Goal: Transaction & Acquisition: Purchase product/service

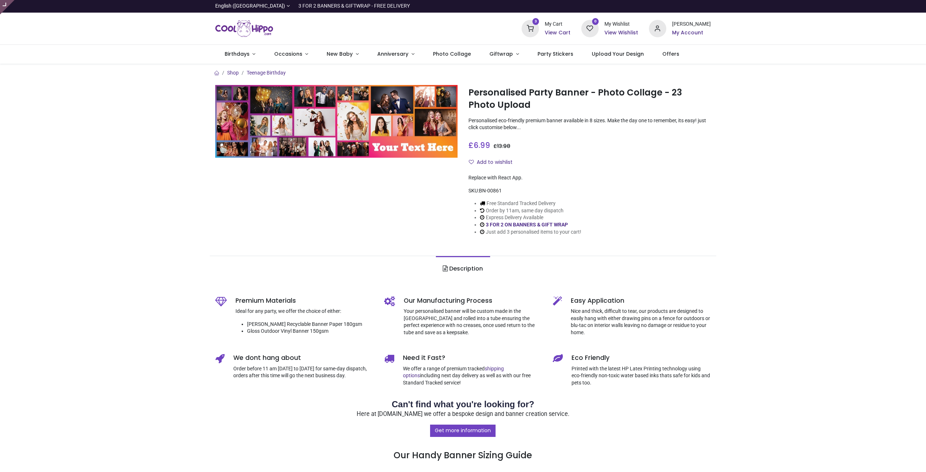
type input "**********"
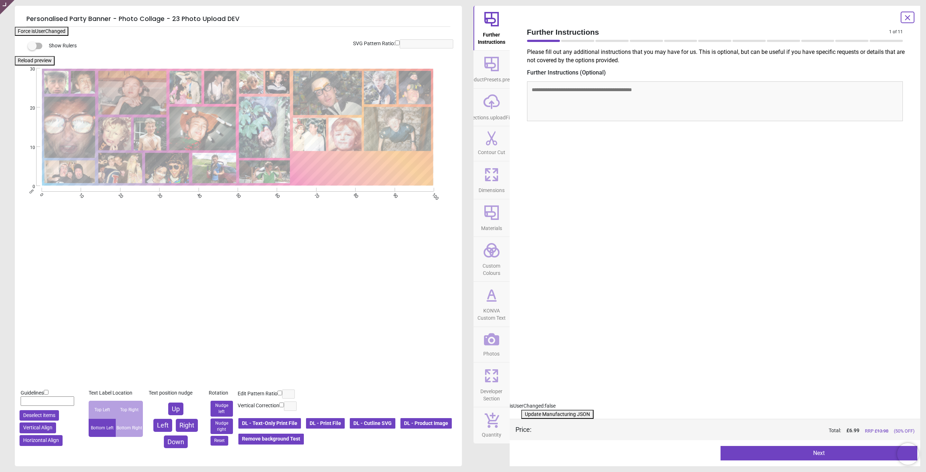
click at [496, 350] on span "Photos" at bounding box center [491, 352] width 16 height 11
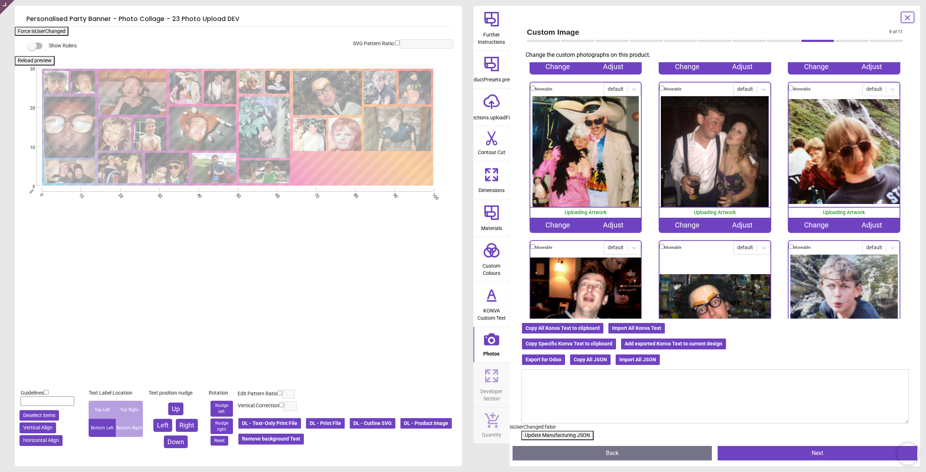
scroll to position [145, 0]
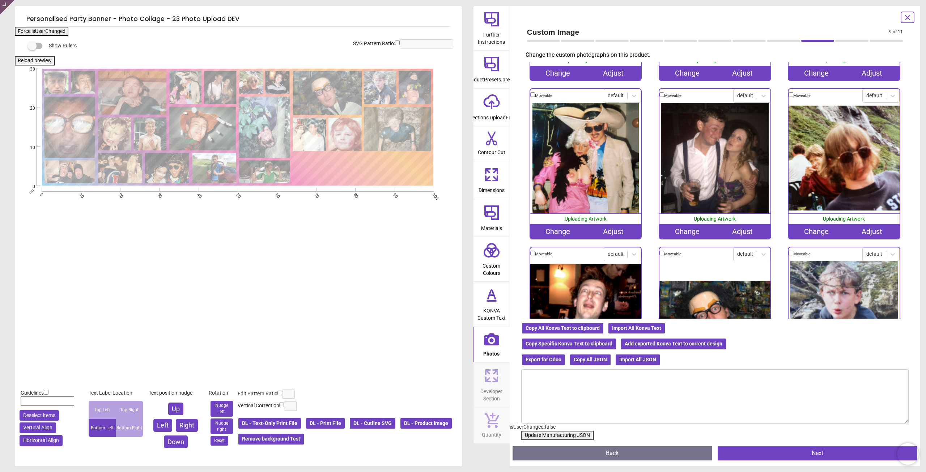
click at [808, 230] on div "Change" at bounding box center [816, 231] width 55 height 14
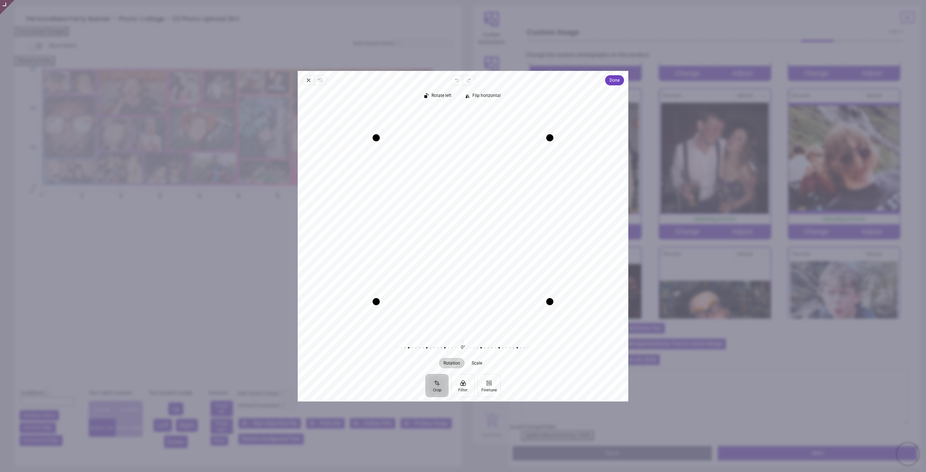
drag, startPoint x: 493, startPoint y: 257, endPoint x: 492, endPoint y: 283, distance: 26.1
click at [492, 283] on div "Recenter" at bounding box center [463, 219] width 319 height 225
click at [500, 224] on div "Recenter" at bounding box center [463, 219] width 319 height 225
click at [613, 84] on span "Done" at bounding box center [615, 80] width 10 height 9
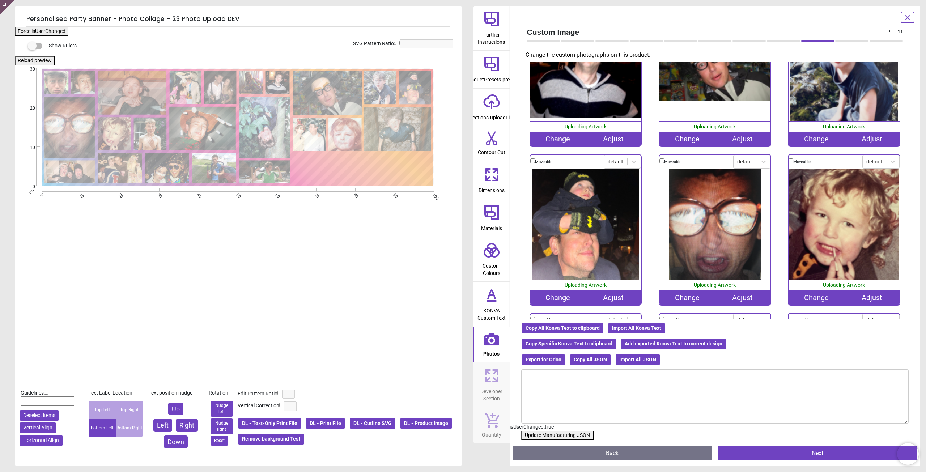
scroll to position [398, 0]
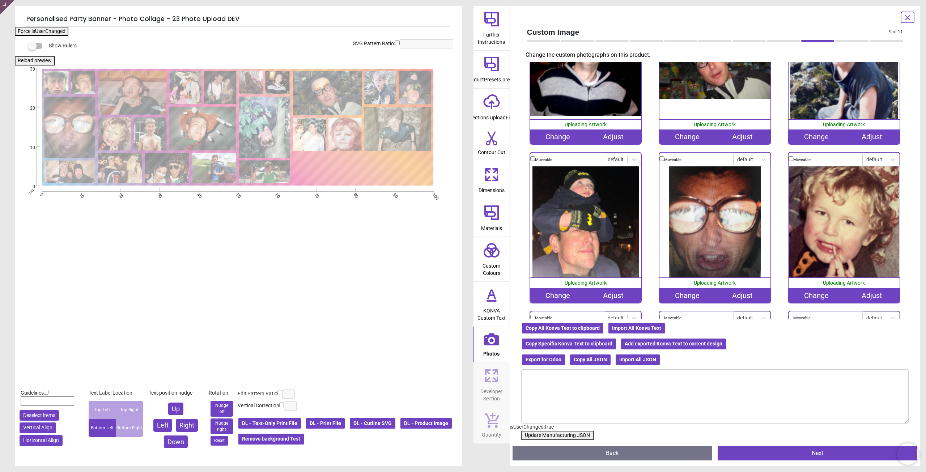
click at [681, 288] on div "Change" at bounding box center [687, 295] width 55 height 14
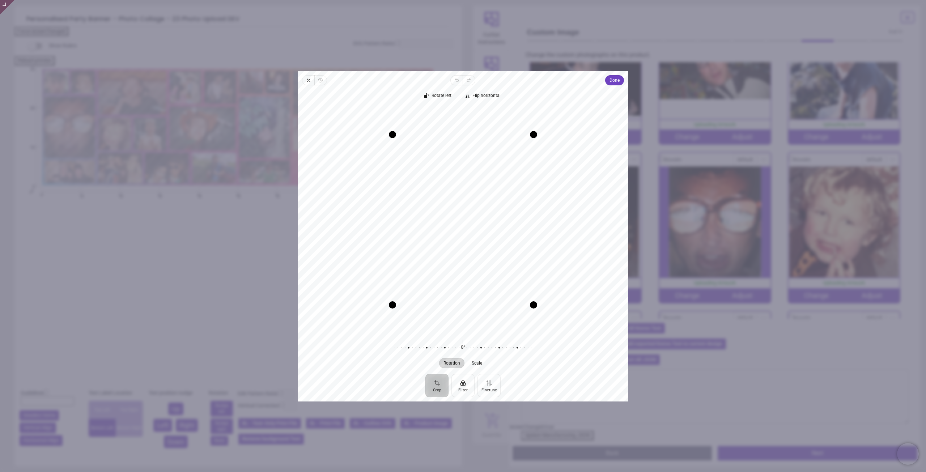
drag, startPoint x: 466, startPoint y: 228, endPoint x: 466, endPoint y: 238, distance: 9.8
click at [466, 238] on div "Recenter" at bounding box center [463, 219] width 319 height 225
click at [610, 83] on span "Done" at bounding box center [615, 80] width 10 height 9
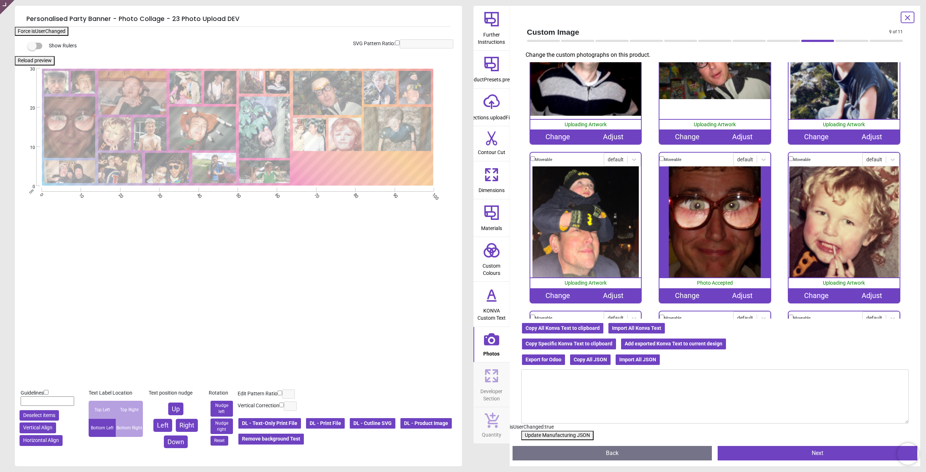
click at [573, 435] on button "Update Manufacturing JSON" at bounding box center [557, 435] width 72 height 9
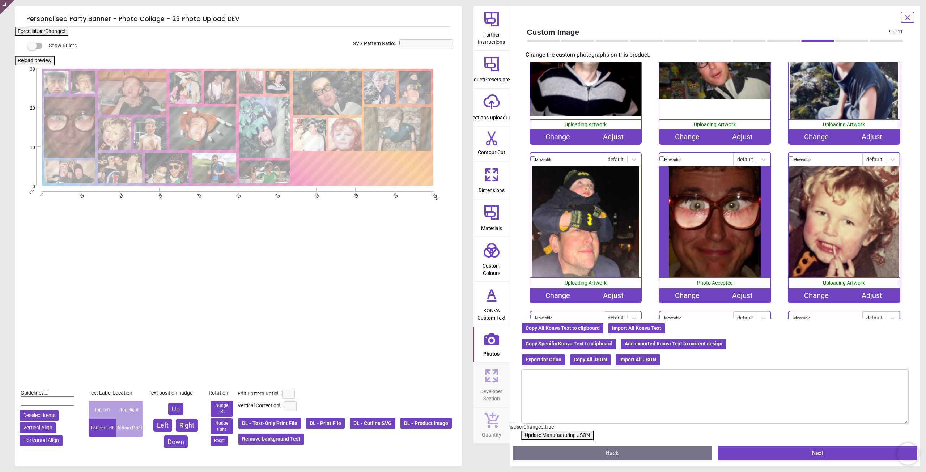
click at [573, 435] on button "Update Manufacturing JSON" at bounding box center [557, 435] width 72 height 9
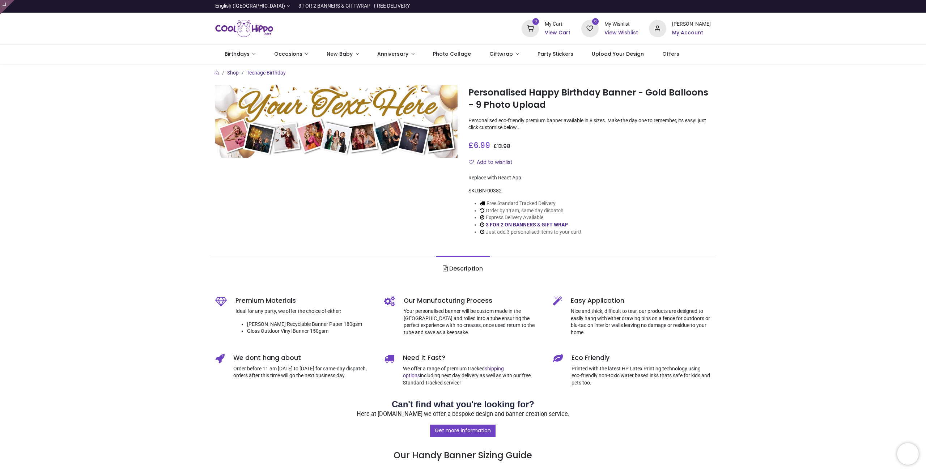
type input "**********"
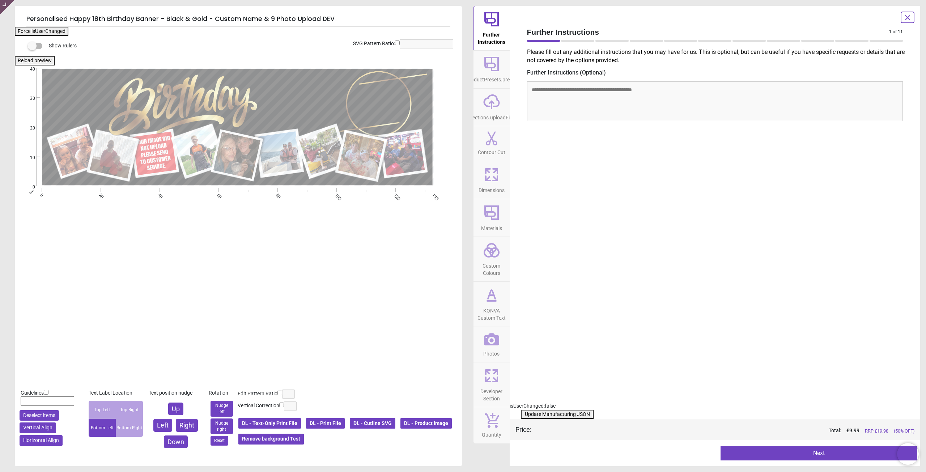
click at [400, 430] on button "DL - Product Image" at bounding box center [426, 424] width 53 height 12
